Goal: Task Accomplishment & Management: Manage account settings

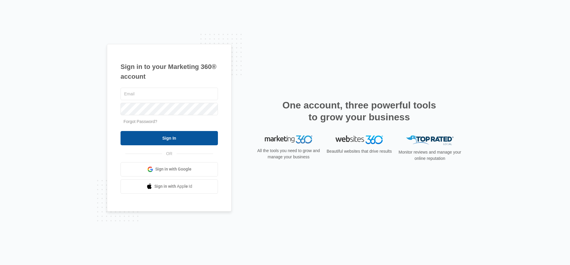
type input "[PERSON_NAME][EMAIL_ADDRESS][PERSON_NAME][DOMAIN_NAME]"
click at [183, 139] on input "Sign In" at bounding box center [169, 138] width 97 height 14
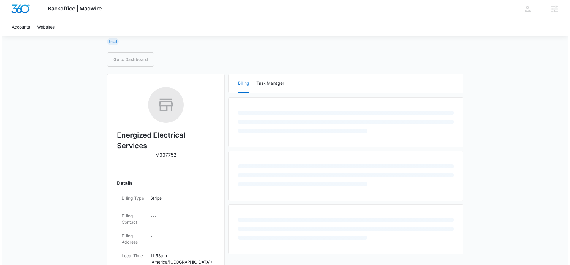
scroll to position [46, 0]
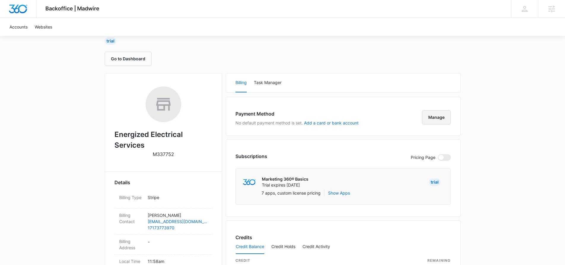
click at [436, 121] on button "Manage" at bounding box center [436, 117] width 29 height 14
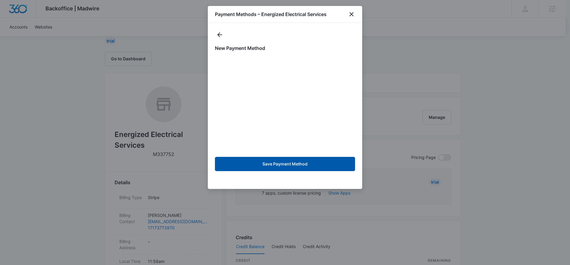
click at [324, 164] on button "Save Payment Method" at bounding box center [285, 164] width 140 height 14
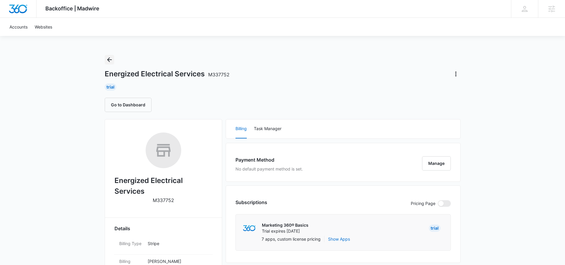
click at [108, 61] on icon "Back" at bounding box center [109, 59] width 7 height 7
